Goal: Information Seeking & Learning: Learn about a topic

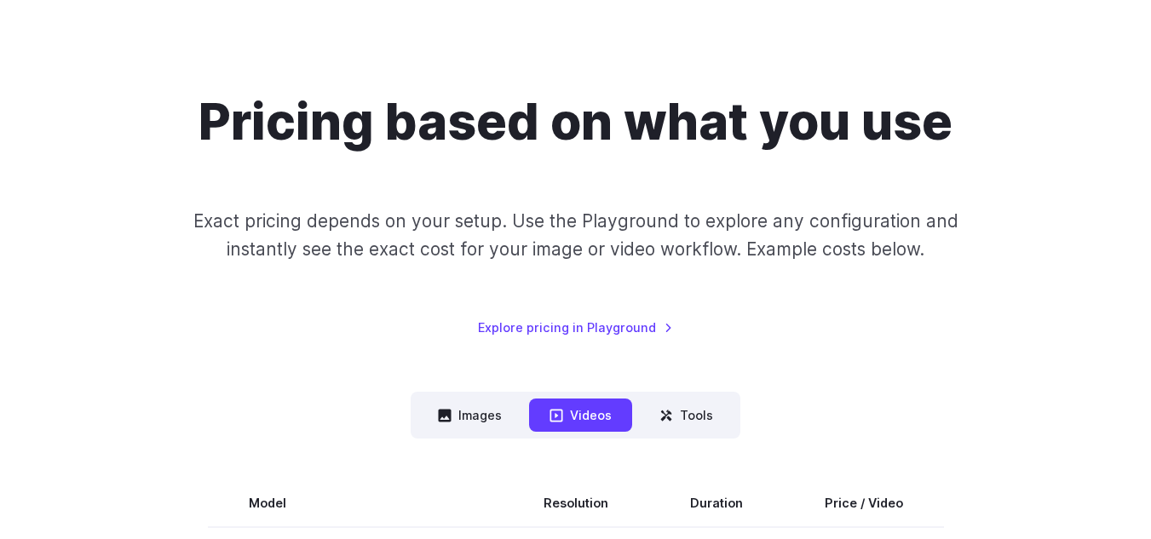
click at [899, 214] on p "Exact pricing depends on your setup. Use the Playground to explore any configur…" at bounding box center [575, 235] width 777 height 57
click at [935, 240] on p "Exact pricing depends on your setup. Use the Playground to explore any configur…" at bounding box center [575, 235] width 777 height 57
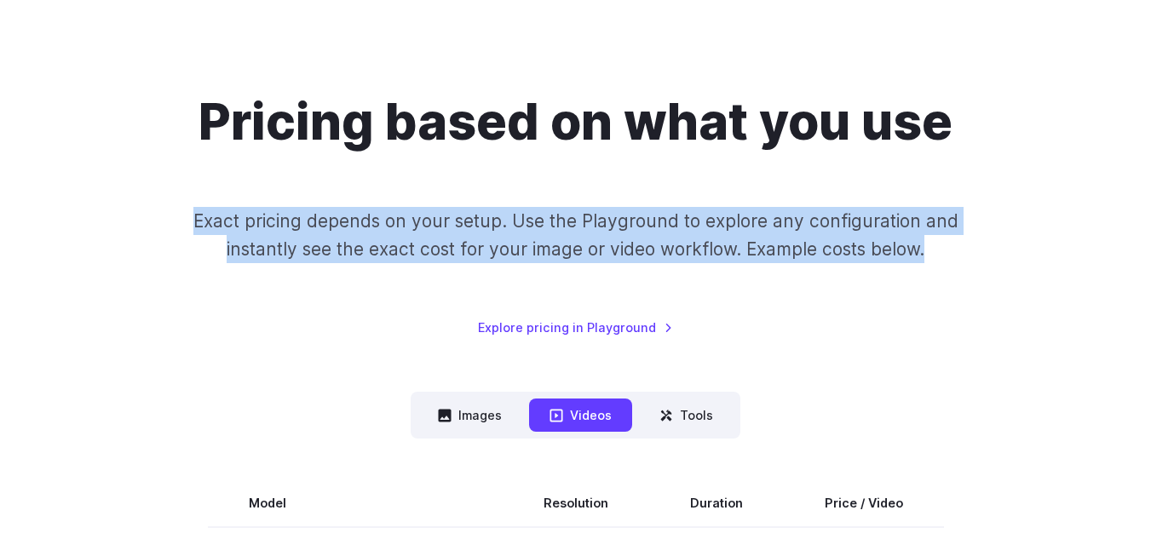
drag, startPoint x: 926, startPoint y: 254, endPoint x: 199, endPoint y: 205, distance: 729.3
click at [199, 205] on div "Pricing based on what you use Exact pricing depends on your setup. Use the Play…" at bounding box center [575, 214] width 1110 height 245
click at [588, 241] on p "Exact pricing depends on your setup. Use the Playground to explore any configur…" at bounding box center [575, 235] width 777 height 57
drag, startPoint x: 961, startPoint y: 261, endPoint x: 187, endPoint y: 225, distance: 775.4
click at [187, 225] on p "Exact pricing depends on your setup. Use the Playground to explore any configur…" at bounding box center [575, 235] width 777 height 57
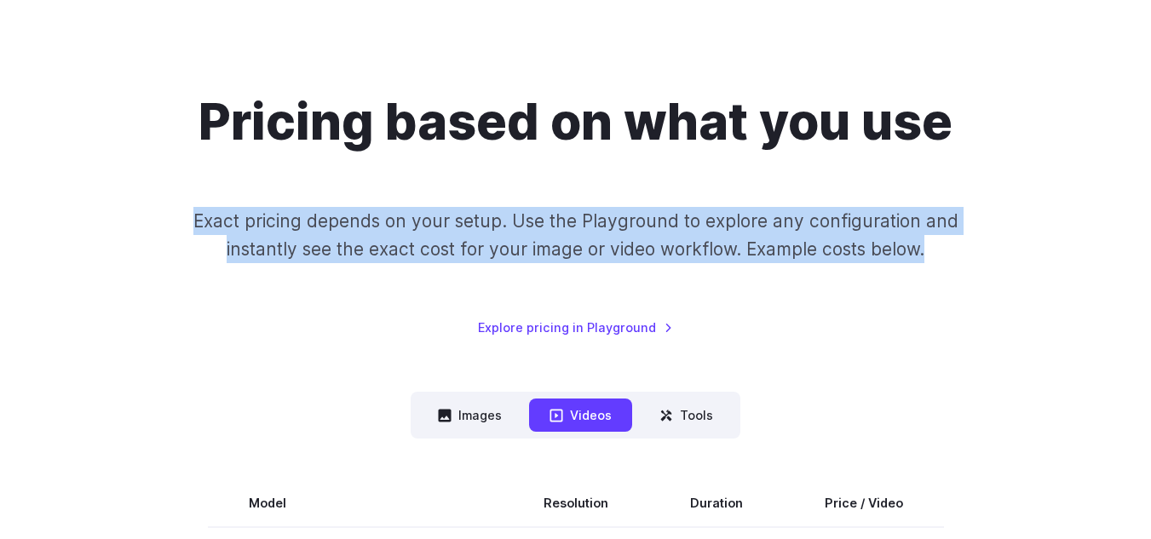
click at [350, 238] on p "Exact pricing depends on your setup. Use the Playground to explore any configur…" at bounding box center [575, 235] width 777 height 57
click at [796, 326] on div "Pricing based on what you use Exact pricing depends on your setup. Use the Play…" at bounding box center [575, 214] width 1110 height 245
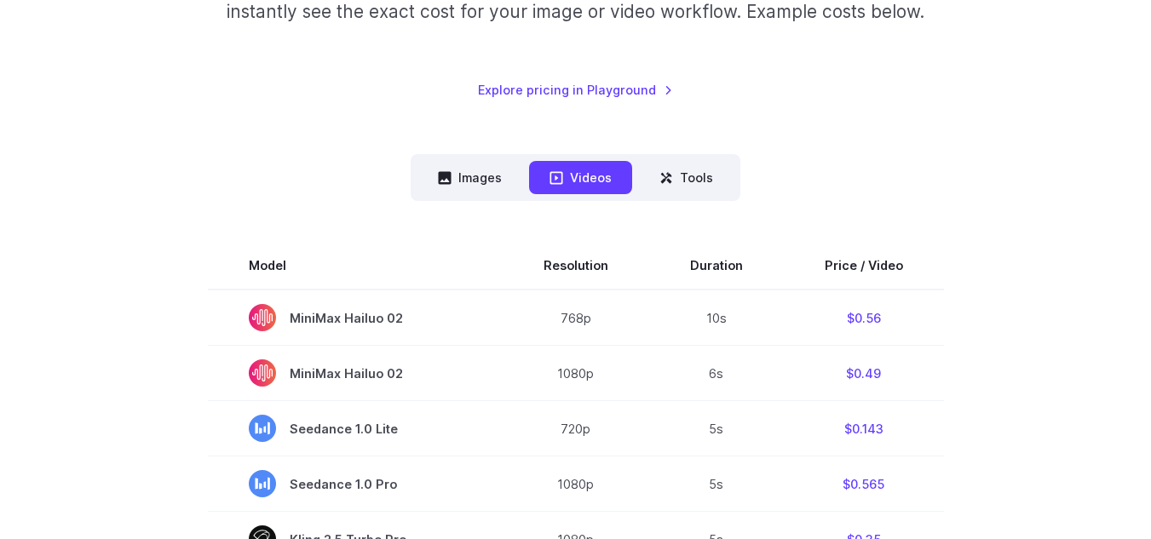
scroll to position [426, 0]
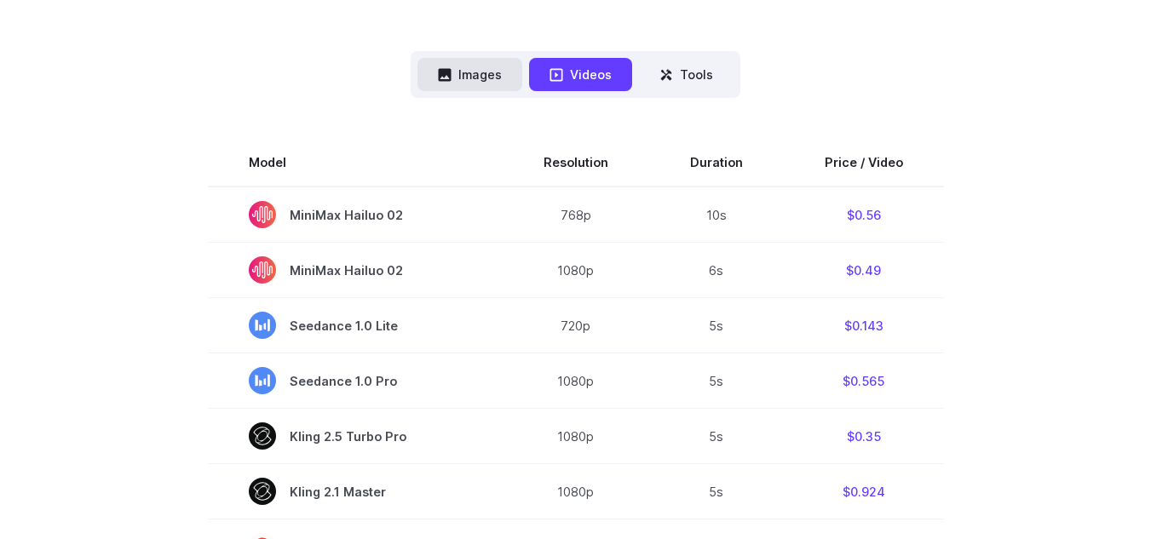
click at [466, 91] on nav "Images Videos Tools ****** ****** *****" at bounding box center [576, 74] width 330 height 47
click at [464, 70] on button "Images" at bounding box center [470, 74] width 105 height 33
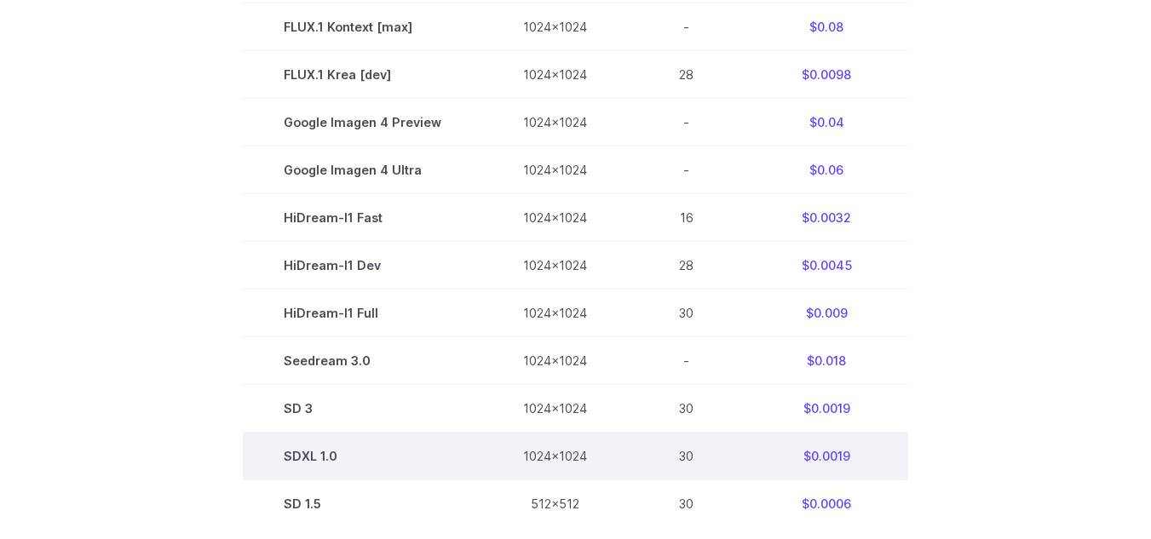
scroll to position [1023, 0]
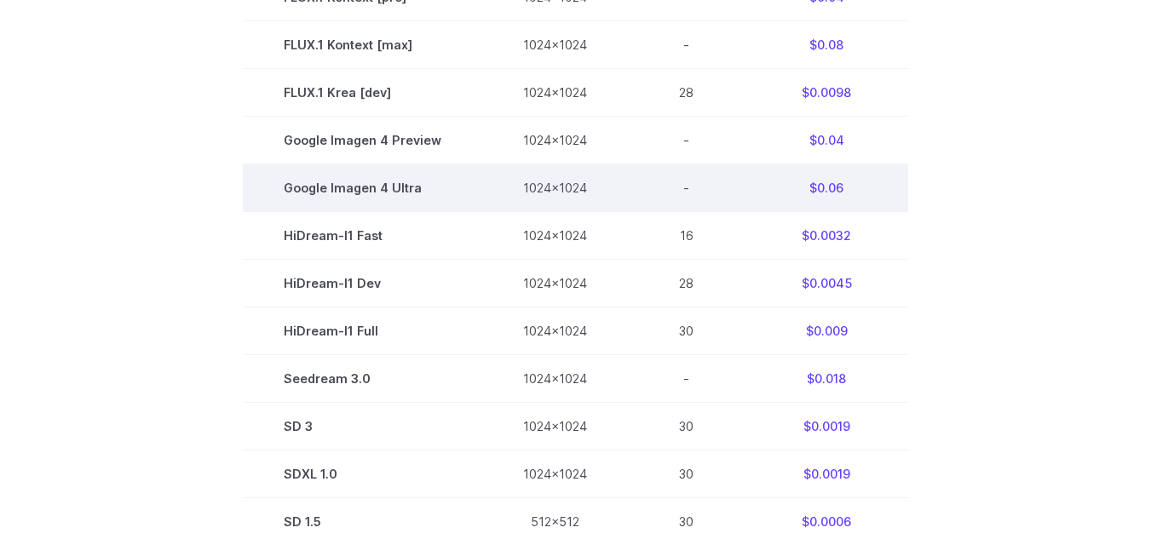
click at [868, 166] on td "$0.06" at bounding box center [827, 188] width 164 height 48
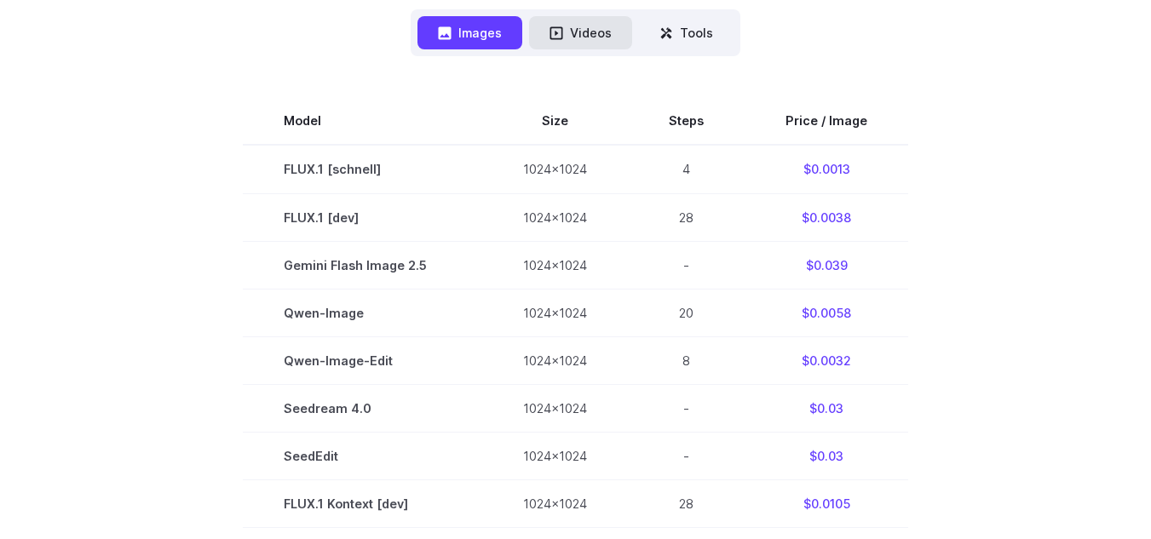
scroll to position [426, 0]
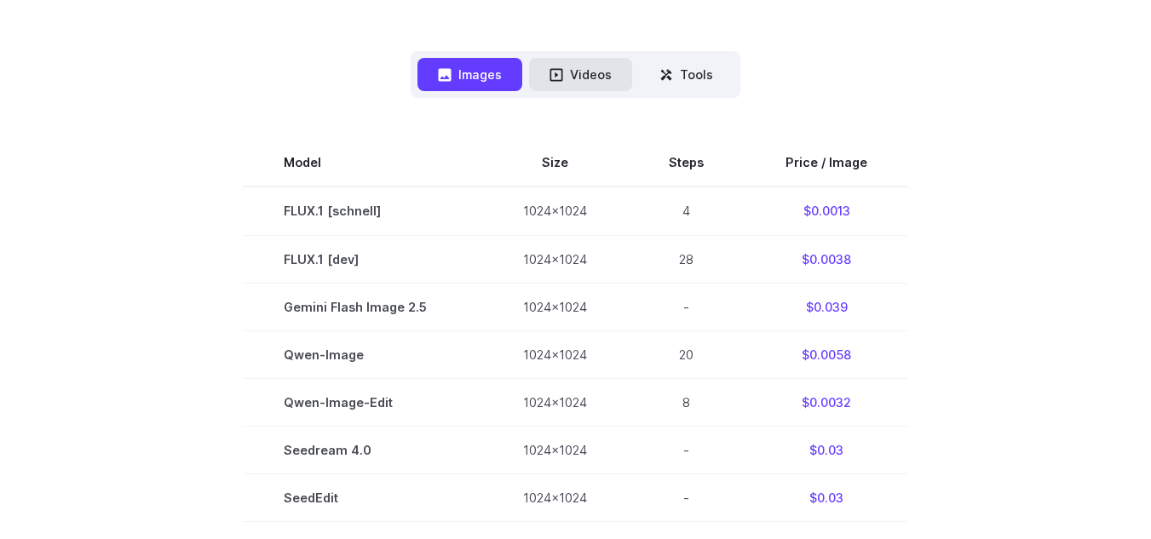
click at [567, 84] on button "Videos" at bounding box center [580, 74] width 103 height 33
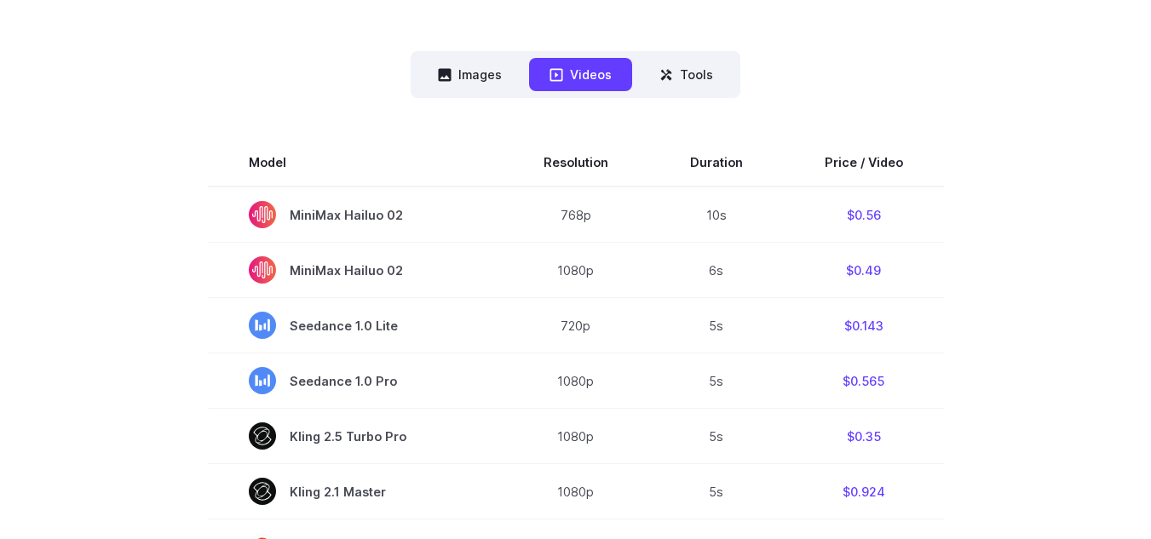
click at [504, 91] on nav "Images Videos Tools ****** ****** *****" at bounding box center [576, 74] width 330 height 47
click at [489, 78] on button "Images" at bounding box center [470, 74] width 105 height 33
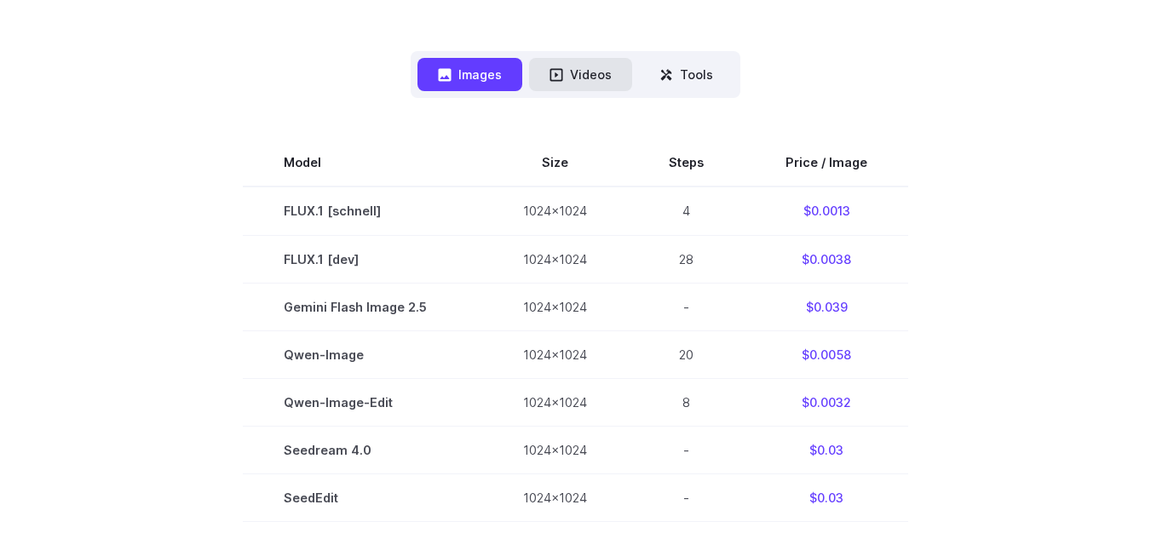
click at [548, 73] on button "Videos" at bounding box center [580, 74] width 103 height 33
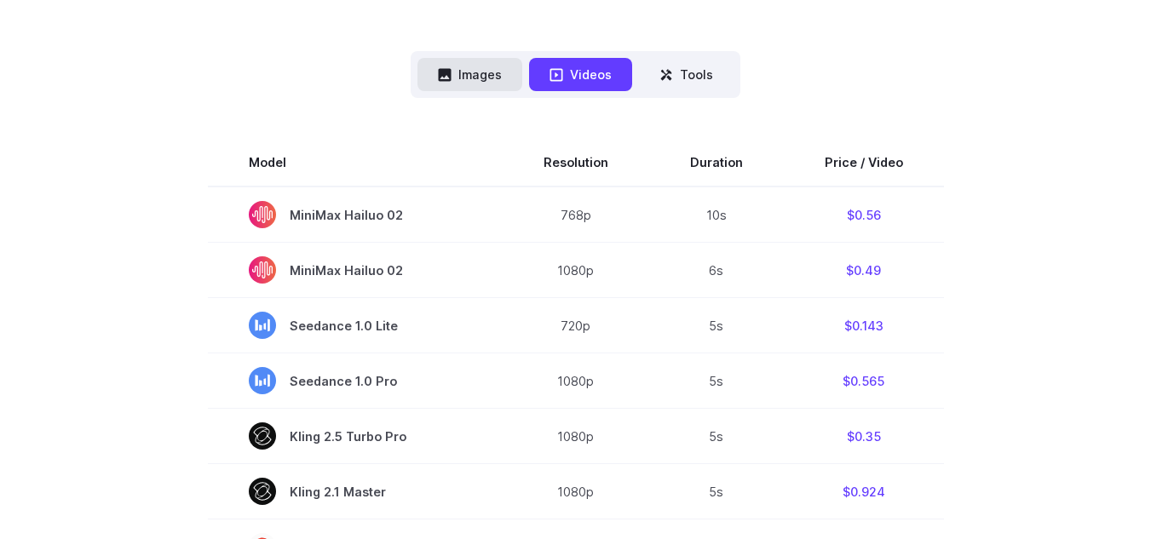
click at [475, 76] on button "Images" at bounding box center [470, 74] width 105 height 33
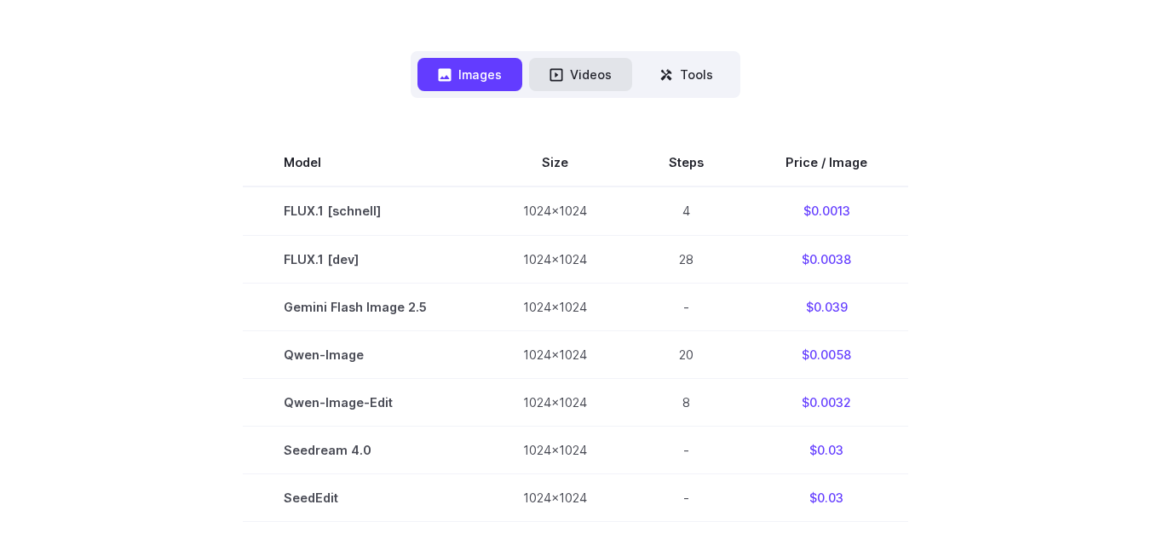
click at [561, 77] on icon at bounding box center [557, 75] width 14 height 14
click at [478, 64] on button "Images" at bounding box center [470, 74] width 105 height 33
click at [579, 74] on button "Videos" at bounding box center [580, 74] width 103 height 33
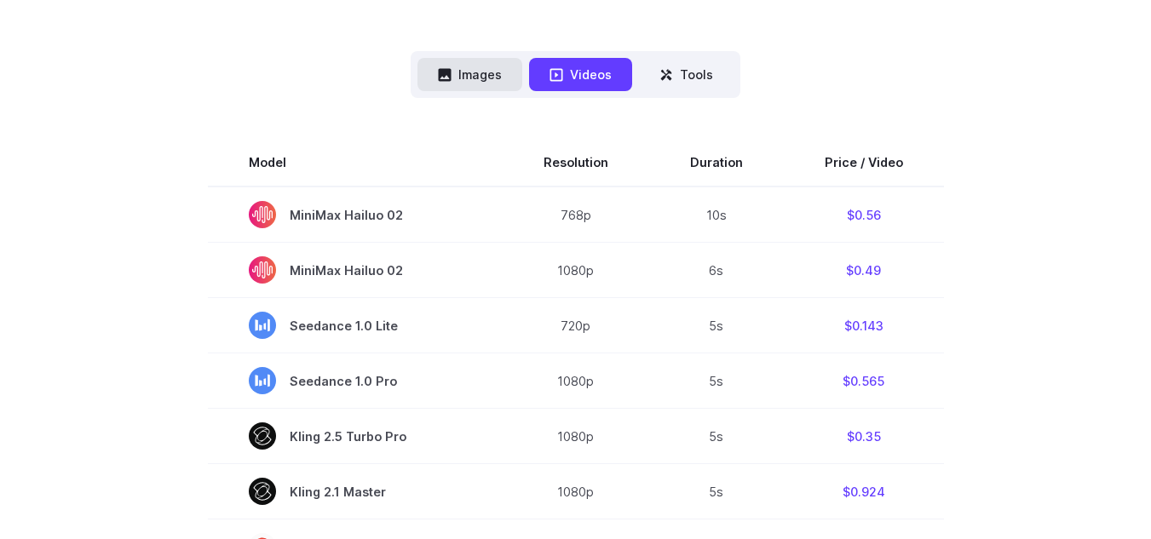
click at [506, 75] on button "Images" at bounding box center [470, 74] width 105 height 33
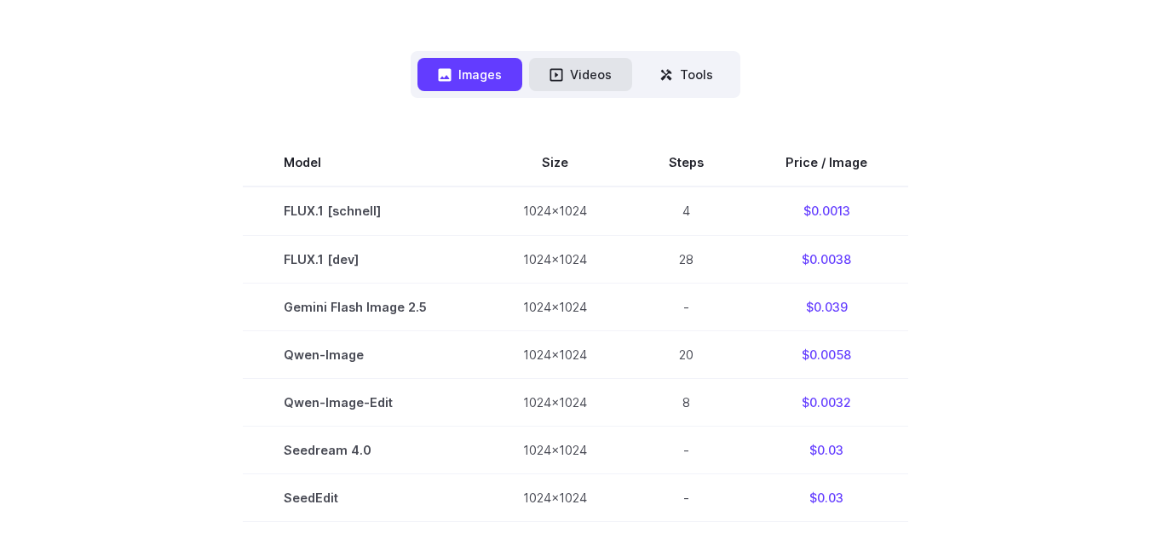
click at [538, 75] on button "Videos" at bounding box center [580, 74] width 103 height 33
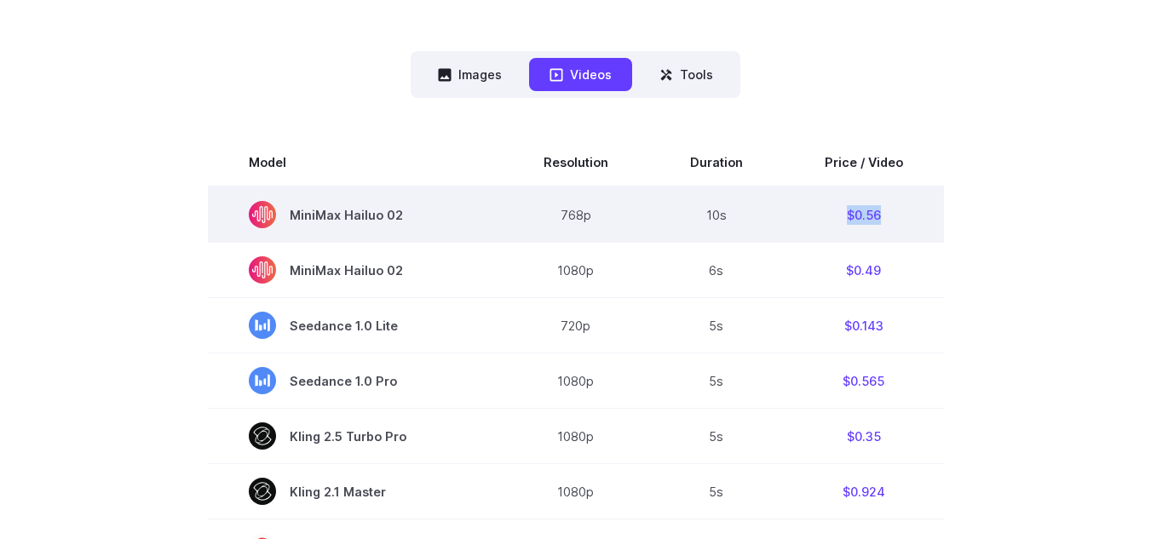
drag, startPoint x: 836, startPoint y: 209, endPoint x: 890, endPoint y: 213, distance: 53.9
click at [890, 213] on td "$0.56" at bounding box center [864, 215] width 160 height 56
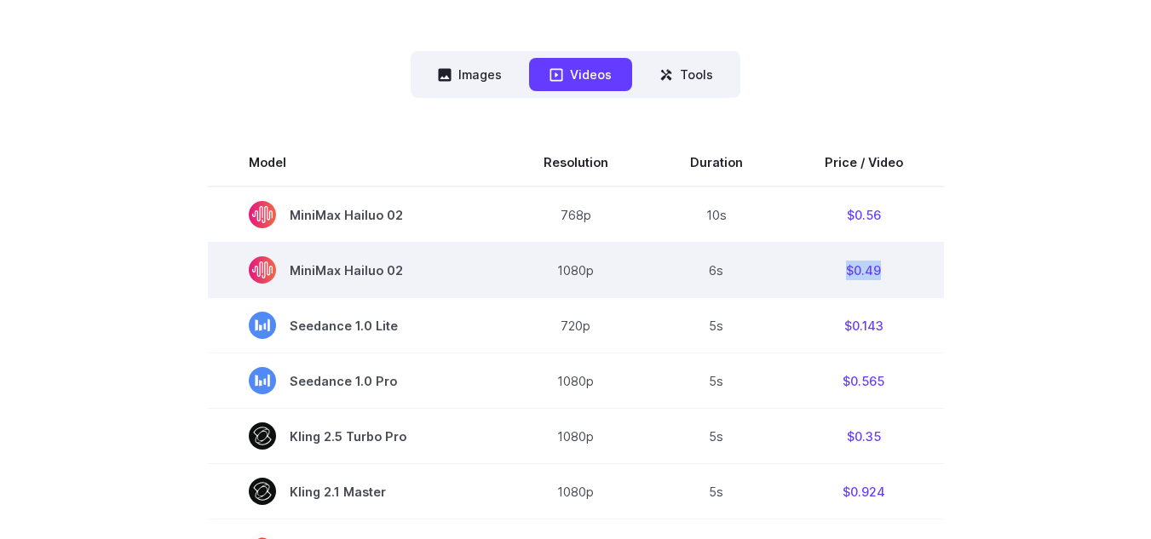
drag, startPoint x: 844, startPoint y: 276, endPoint x: 873, endPoint y: 251, distance: 38.7
click at [878, 276] on td "$0.49" at bounding box center [864, 270] width 160 height 55
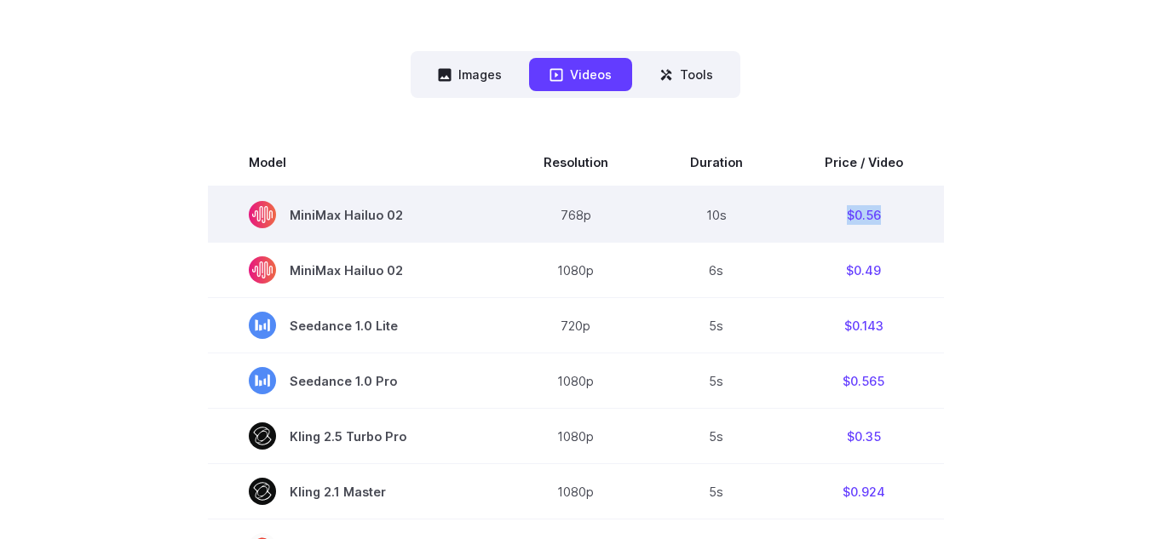
drag, startPoint x: 842, startPoint y: 217, endPoint x: 907, endPoint y: 218, distance: 64.8
click at [907, 218] on td "$0.56" at bounding box center [864, 215] width 160 height 56
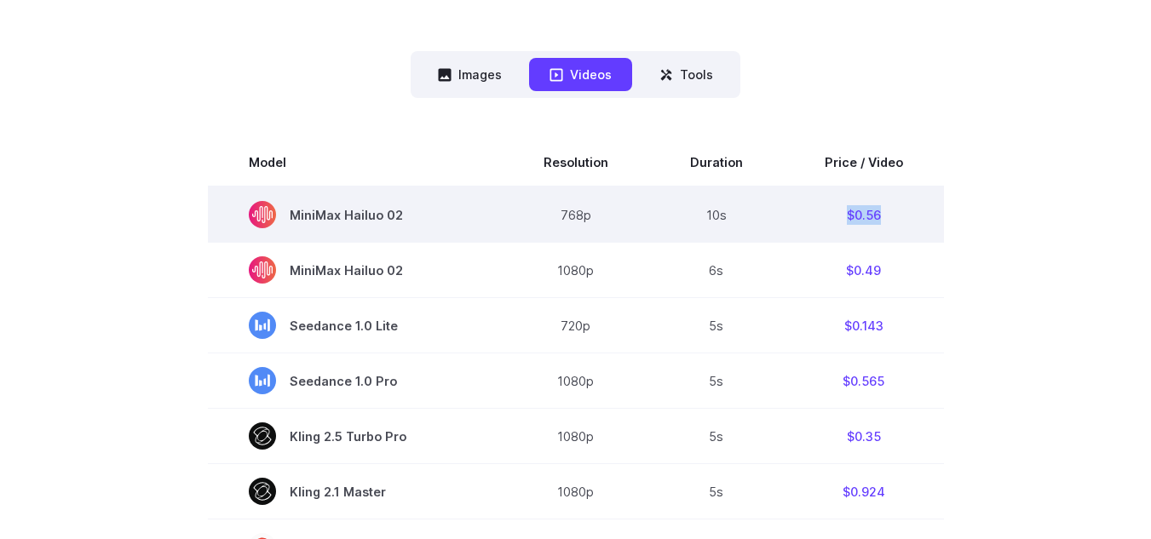
drag, startPoint x: 844, startPoint y: 218, endPoint x: 890, endPoint y: 221, distance: 45.2
click at [890, 221] on td "$0.56" at bounding box center [864, 215] width 160 height 56
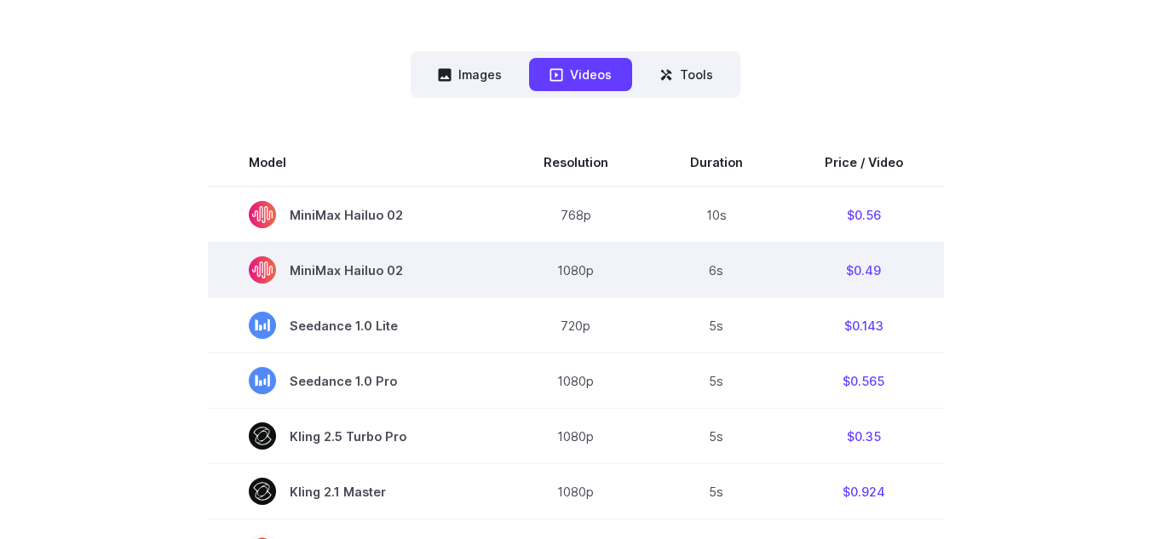
click at [888, 247] on td "$0.49" at bounding box center [864, 270] width 160 height 55
drag, startPoint x: 843, startPoint y: 272, endPoint x: 894, endPoint y: 276, distance: 51.3
click at [894, 276] on td "$0.49" at bounding box center [864, 270] width 160 height 55
drag, startPoint x: 841, startPoint y: 274, endPoint x: 878, endPoint y: 273, distance: 36.7
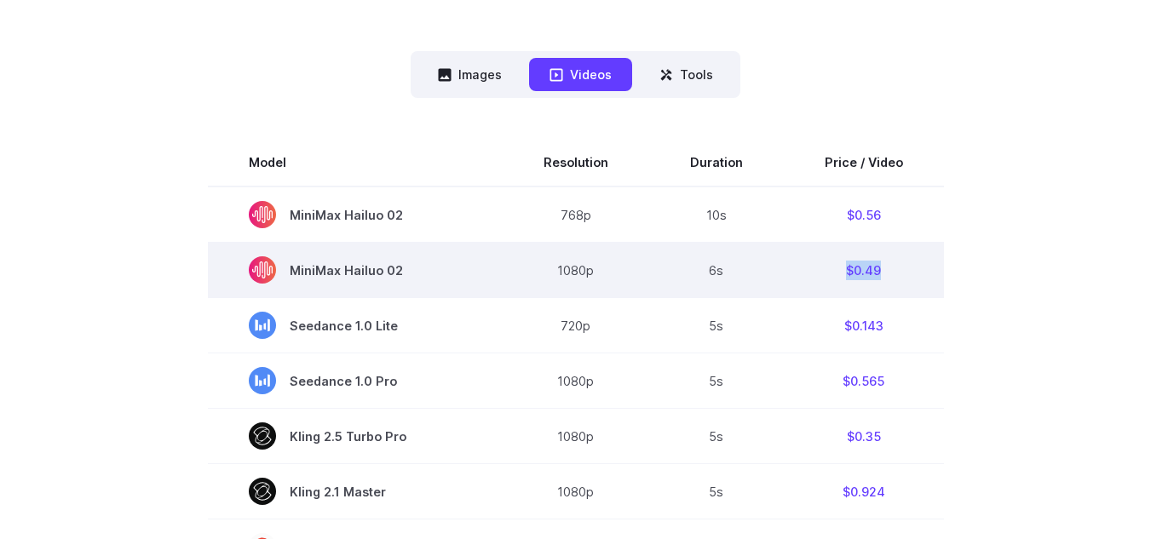
click at [878, 273] on td "$0.49" at bounding box center [864, 270] width 160 height 55
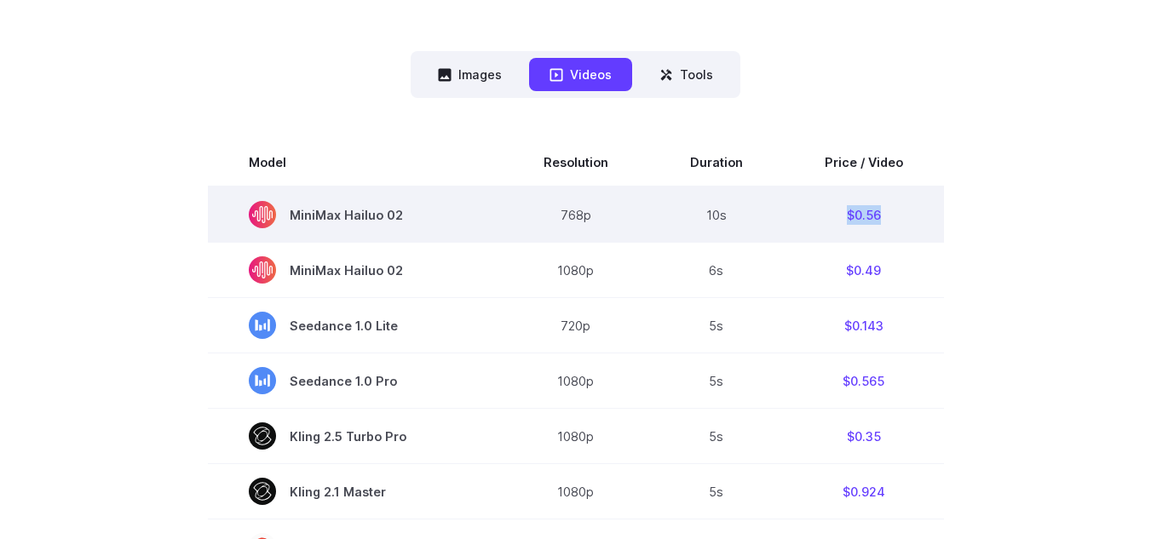
drag, startPoint x: 845, startPoint y: 215, endPoint x: 908, endPoint y: 223, distance: 63.6
click at [908, 223] on td "$0.56" at bounding box center [864, 215] width 160 height 56
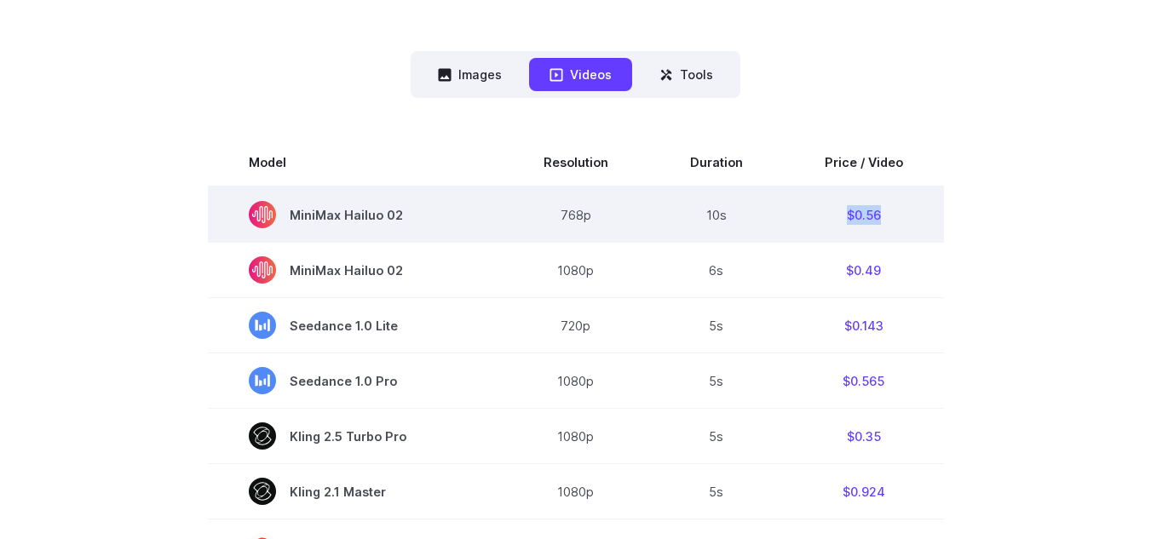
drag, startPoint x: 844, startPoint y: 223, endPoint x: 890, endPoint y: 218, distance: 46.3
click at [890, 218] on td "$0.56" at bounding box center [864, 215] width 160 height 56
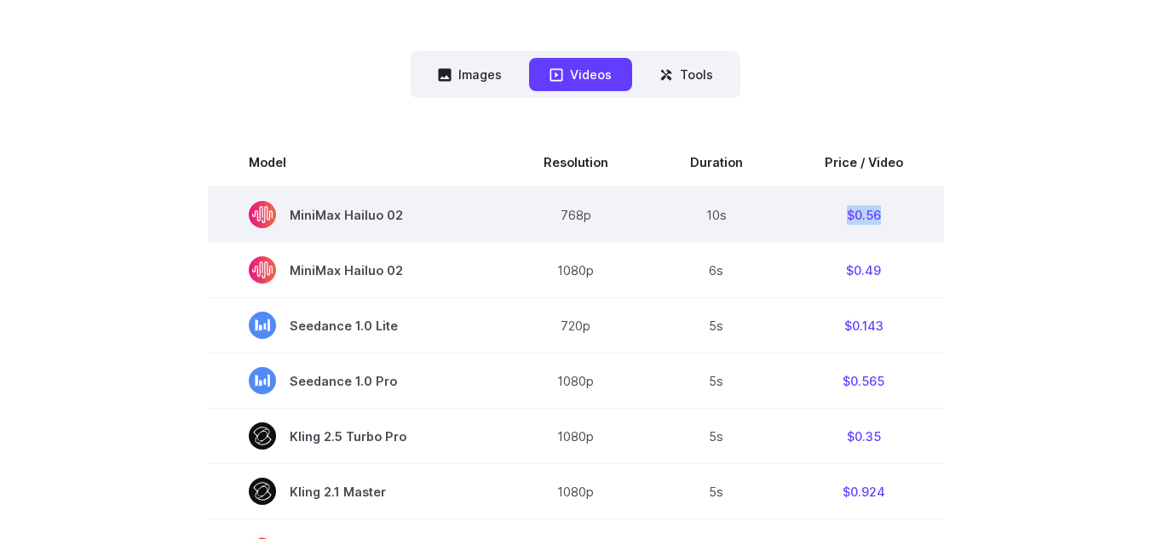
drag, startPoint x: 838, startPoint y: 219, endPoint x: 891, endPoint y: 217, distance: 52.9
click at [891, 217] on td "$0.56" at bounding box center [864, 215] width 160 height 56
drag, startPoint x: 897, startPoint y: 216, endPoint x: 877, endPoint y: 216, distance: 20.5
click at [899, 216] on td "$0.56" at bounding box center [864, 215] width 160 height 56
click at [832, 216] on td "$0.56" at bounding box center [864, 215] width 160 height 56
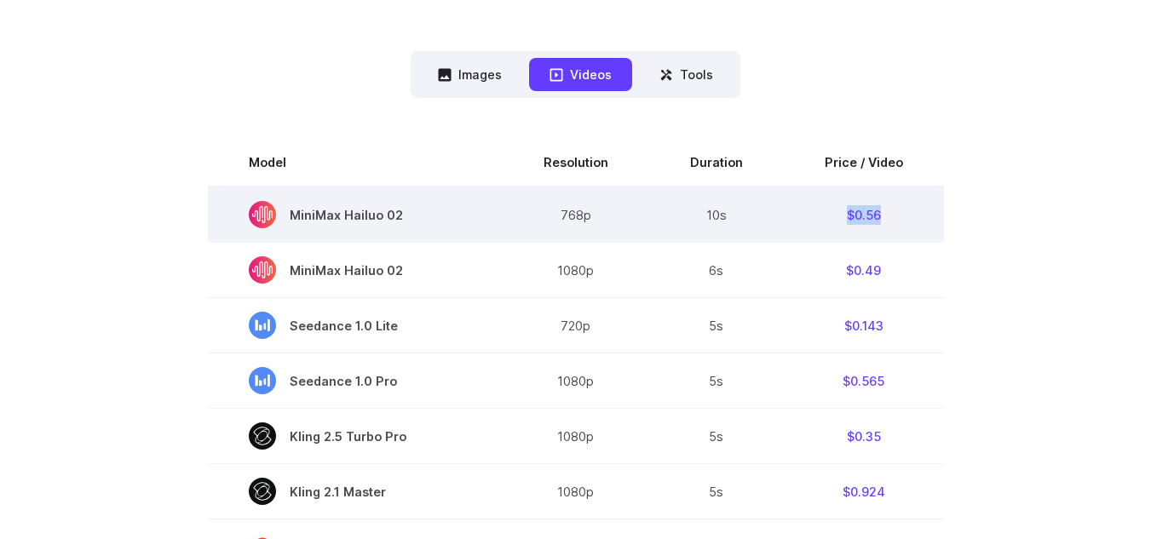
drag, startPoint x: 844, startPoint y: 213, endPoint x: 884, endPoint y: 214, distance: 40.1
click at [884, 214] on td "$0.56" at bounding box center [864, 215] width 160 height 56
drag, startPoint x: 884, startPoint y: 214, endPoint x: 867, endPoint y: 217, distance: 18.2
click at [884, 215] on td "$0.56" at bounding box center [864, 215] width 160 height 56
click at [838, 217] on td "$0.56" at bounding box center [864, 215] width 160 height 56
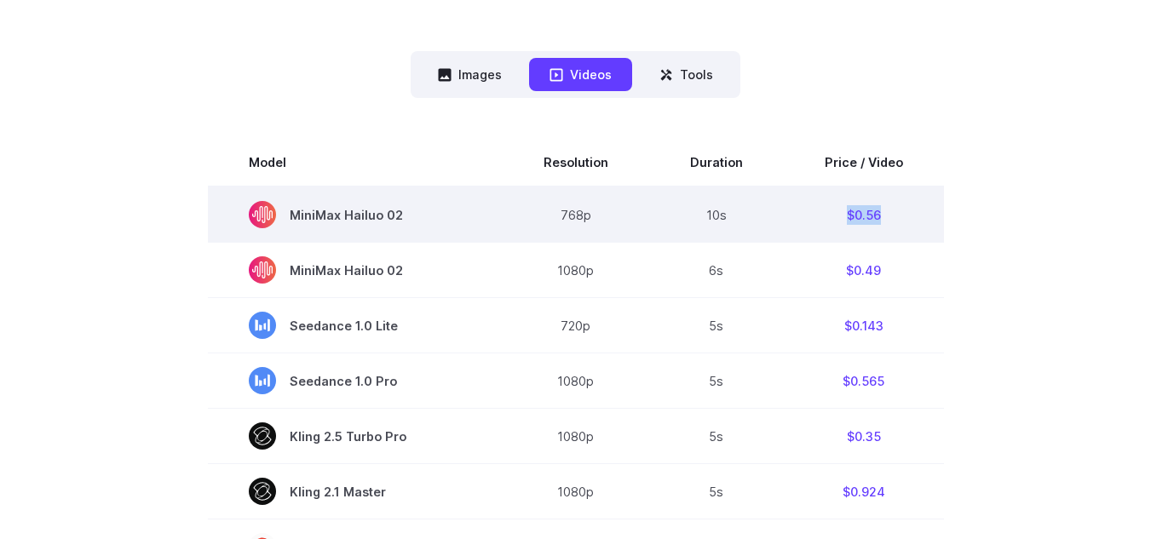
click at [844, 216] on td "$0.56" at bounding box center [864, 215] width 160 height 56
click at [855, 214] on td "$0.56" at bounding box center [864, 215] width 160 height 56
drag, startPoint x: 846, startPoint y: 216, endPoint x: 885, endPoint y: 218, distance: 39.3
click at [885, 218] on td "$0.56" at bounding box center [864, 215] width 160 height 56
click at [904, 218] on td "$0.56" at bounding box center [864, 215] width 160 height 56
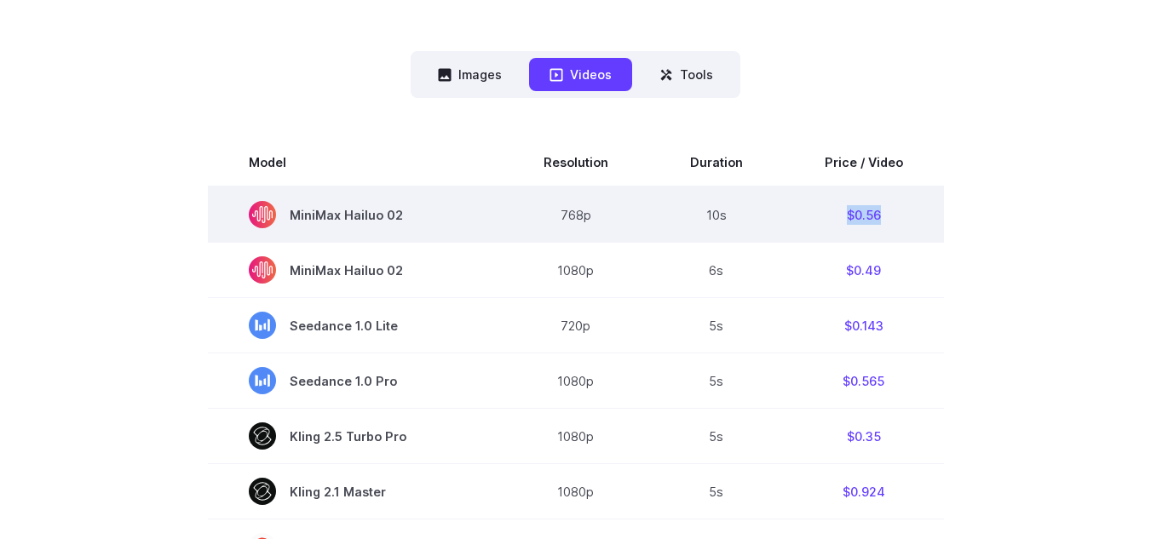
drag, startPoint x: 847, startPoint y: 214, endPoint x: 884, endPoint y: 214, distance: 37.5
click at [884, 214] on td "$0.56" at bounding box center [864, 215] width 160 height 56
click at [907, 209] on td "$0.56" at bounding box center [864, 215] width 160 height 56
click at [897, 207] on td "$0.56" at bounding box center [864, 215] width 160 height 56
click at [863, 208] on td "$0.56" at bounding box center [864, 215] width 160 height 56
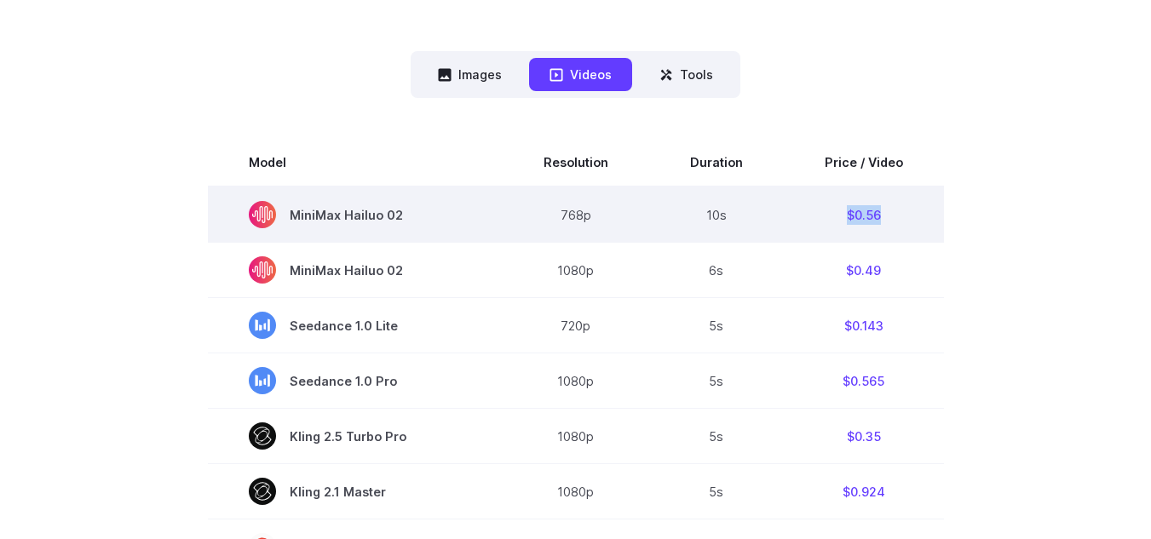
click at [861, 216] on td "$0.56" at bounding box center [864, 215] width 160 height 56
drag, startPoint x: 844, startPoint y: 220, endPoint x: 889, endPoint y: 219, distance: 44.3
click at [889, 219] on td "$0.56" at bounding box center [864, 215] width 160 height 56
click at [844, 220] on td "$0.56" at bounding box center [864, 215] width 160 height 56
drag, startPoint x: 844, startPoint y: 219, endPoint x: 902, endPoint y: 216, distance: 58.0
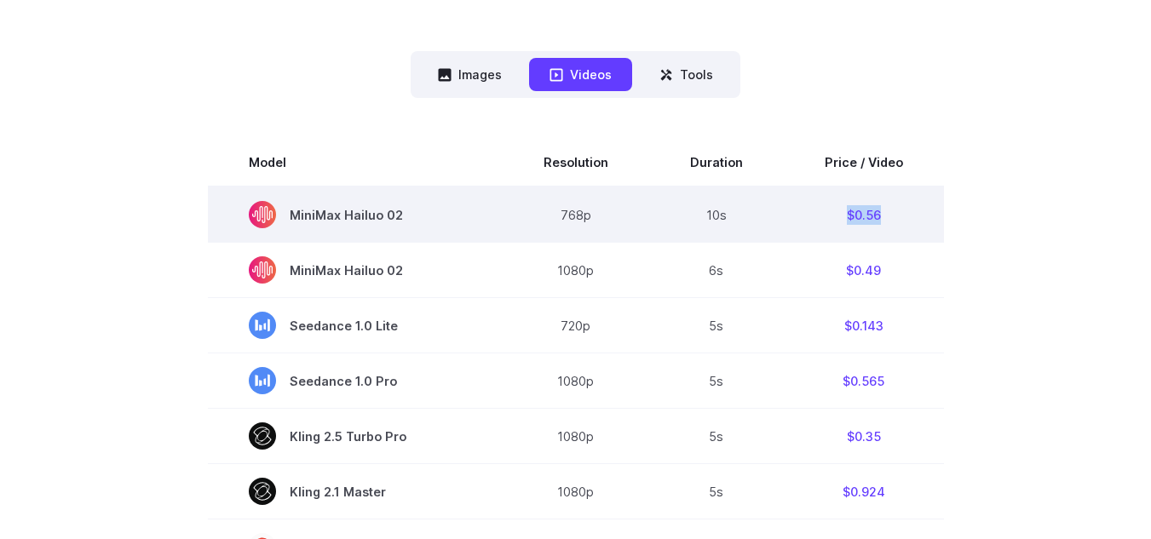
click at [902, 216] on td "$0.56" at bounding box center [864, 215] width 160 height 56
drag, startPoint x: 848, startPoint y: 230, endPoint x: 847, endPoint y: 219, distance: 11.1
click at [848, 229] on td "$0.56" at bounding box center [864, 215] width 160 height 56
click at [845, 216] on td "$0.56" at bounding box center [864, 215] width 160 height 56
drag, startPoint x: 840, startPoint y: 219, endPoint x: 892, endPoint y: 219, distance: 52.0
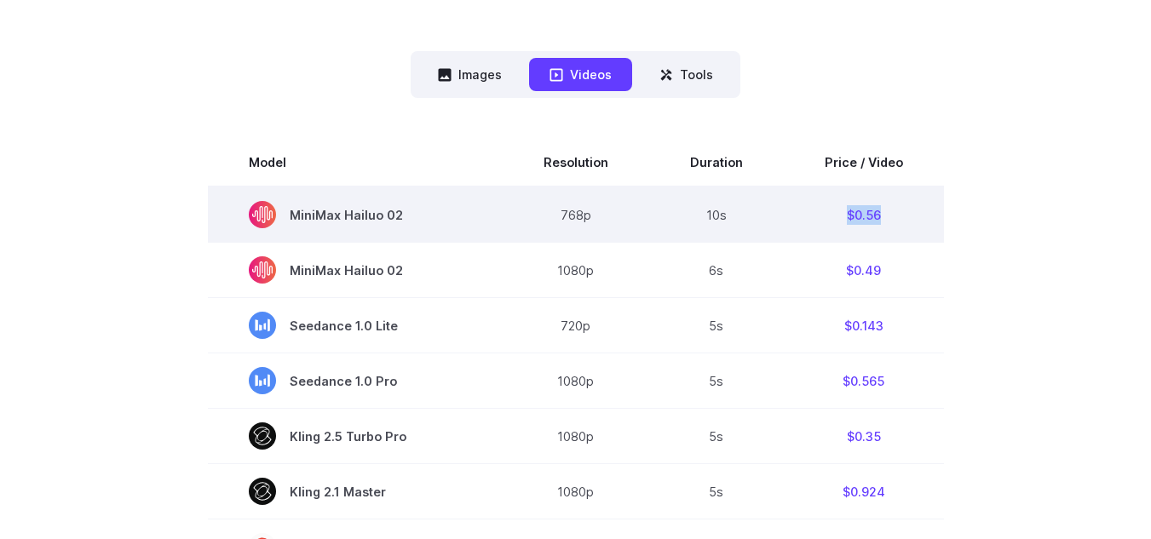
click at [892, 219] on td "$0.56" at bounding box center [864, 215] width 160 height 56
click at [844, 236] on td "$0.56" at bounding box center [864, 215] width 160 height 56
